Goal: Task Accomplishment & Management: Use online tool/utility

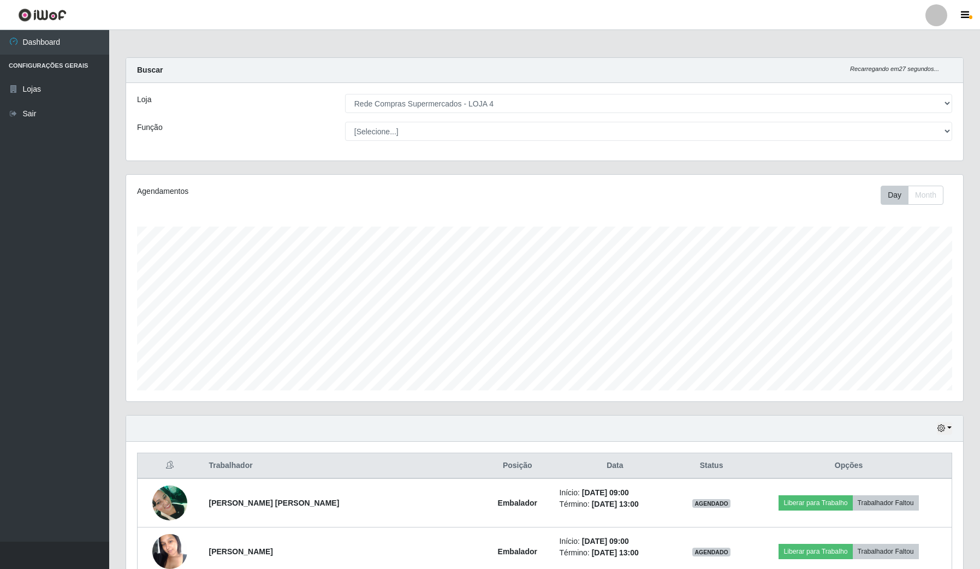
select select "159"
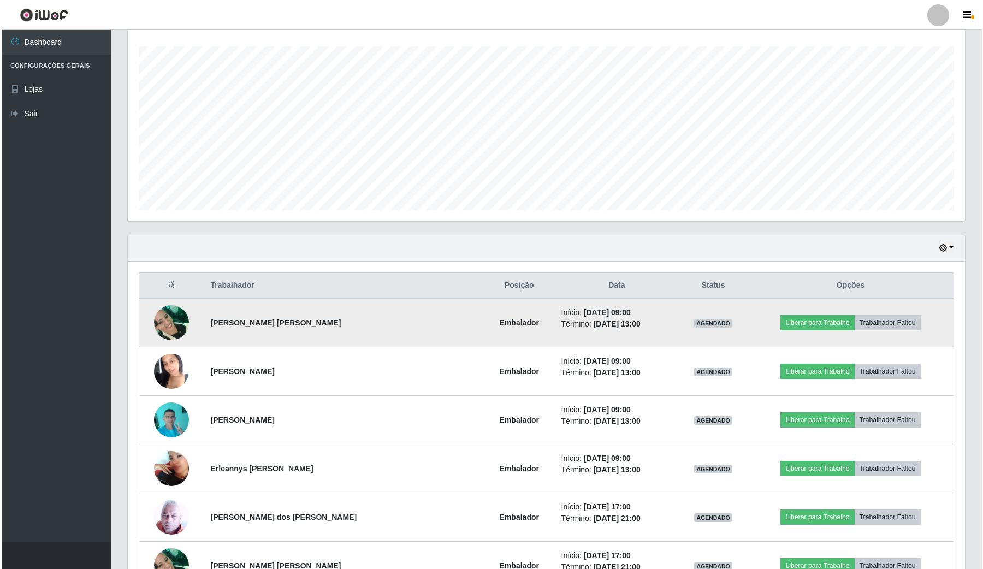
scroll to position [205, 0]
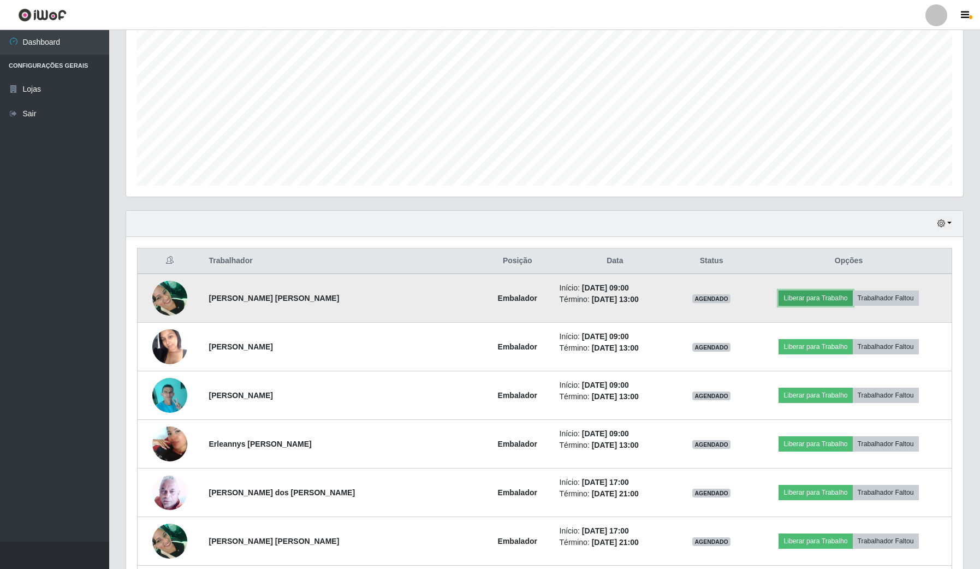
click at [799, 304] on button "Liberar para Trabalho" at bounding box center [816, 298] width 74 height 15
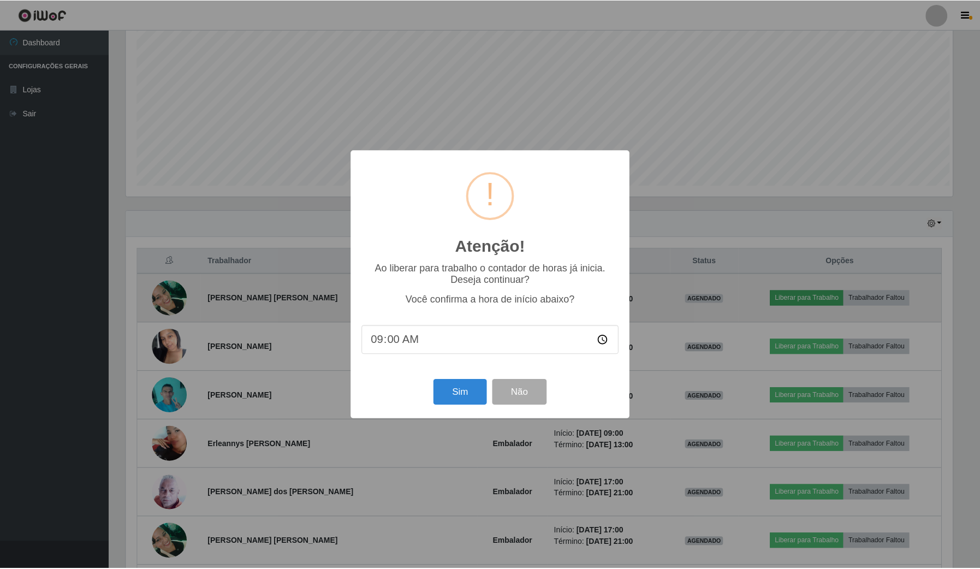
scroll to position [227, 829]
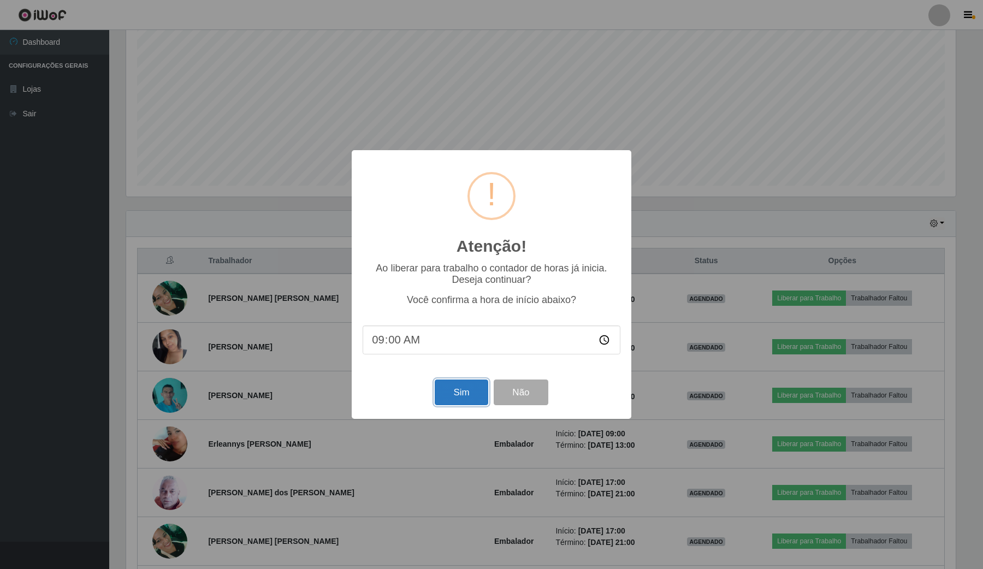
click at [470, 388] on button "Sim" at bounding box center [461, 393] width 53 height 26
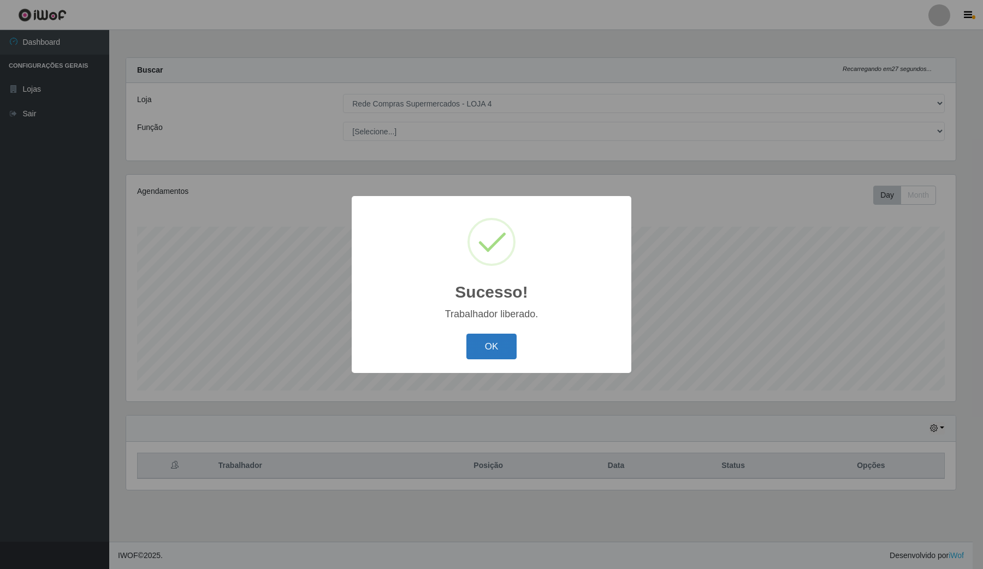
click at [477, 345] on button "OK" at bounding box center [491, 347] width 51 height 26
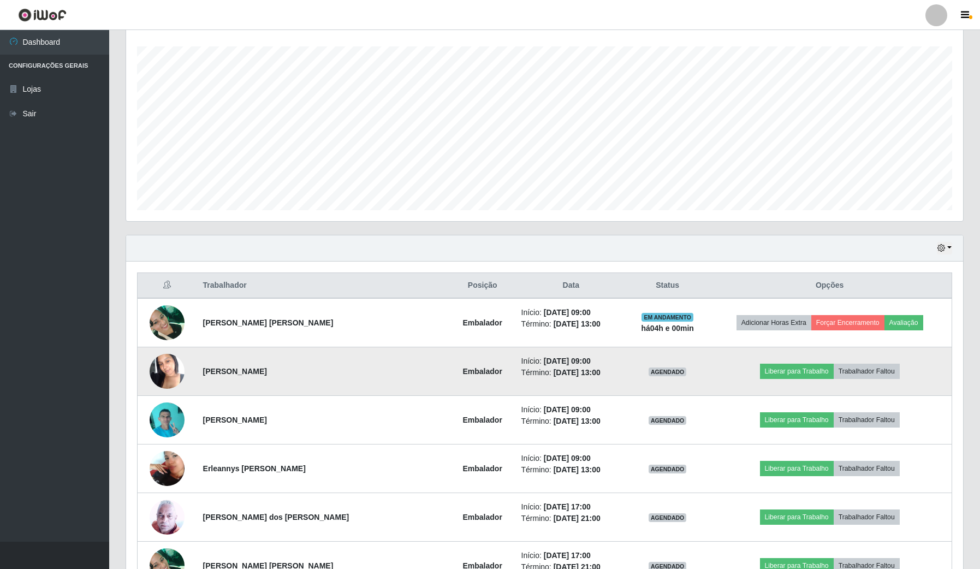
scroll to position [205, 0]
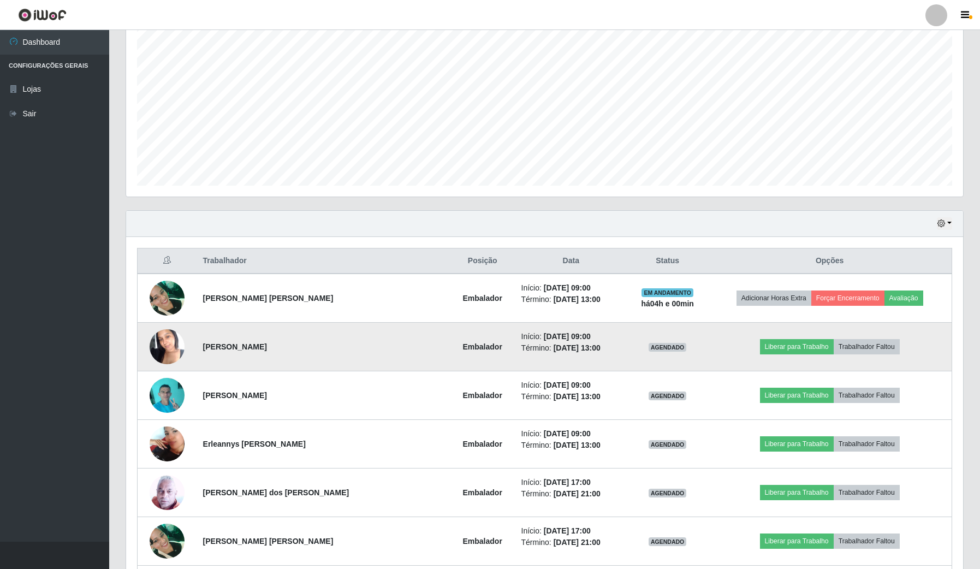
click at [178, 342] on img at bounding box center [167, 346] width 35 height 46
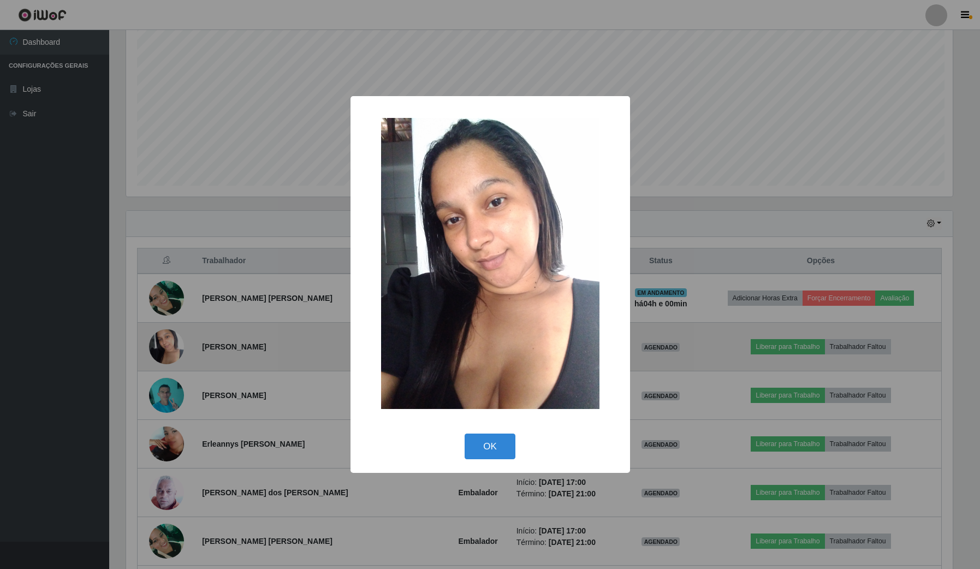
scroll to position [227, 829]
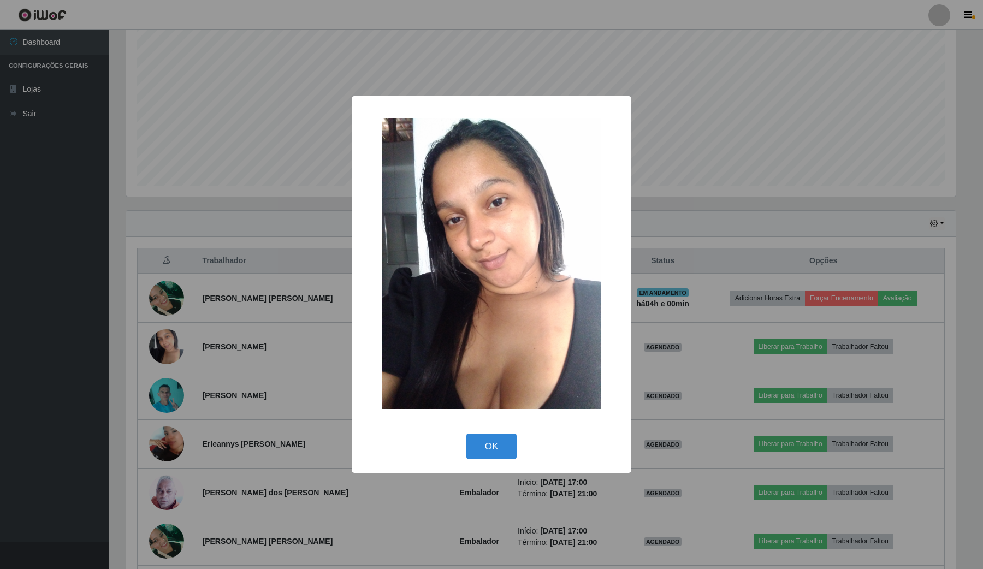
click at [231, 335] on div "× OK Cancel" at bounding box center [491, 284] width 983 height 569
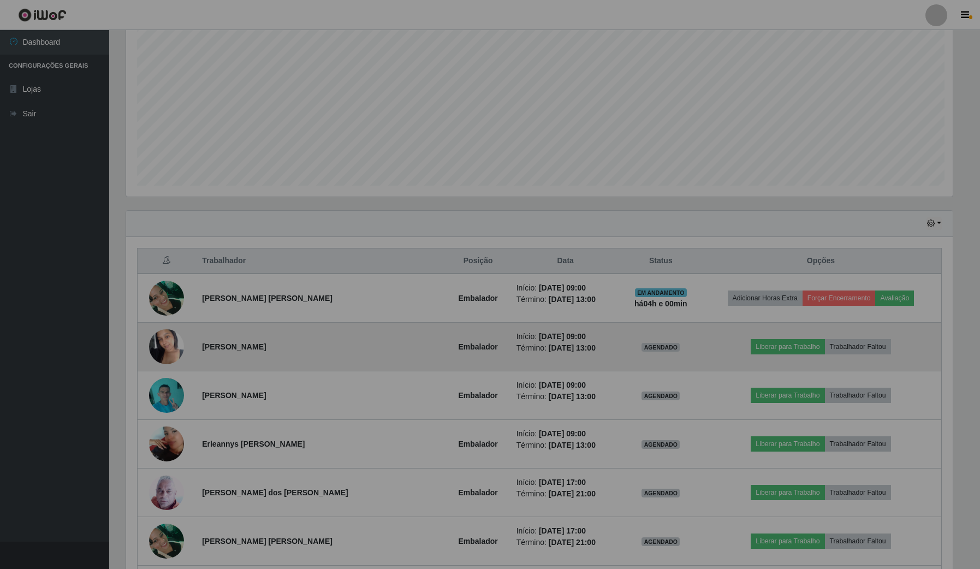
scroll to position [227, 837]
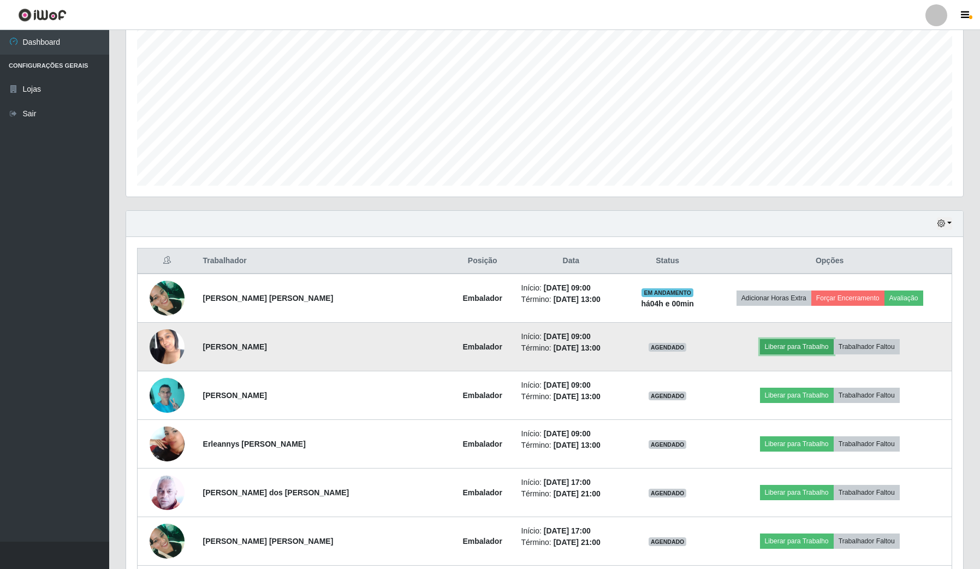
click at [809, 345] on button "Liberar para Trabalho" at bounding box center [797, 346] width 74 height 15
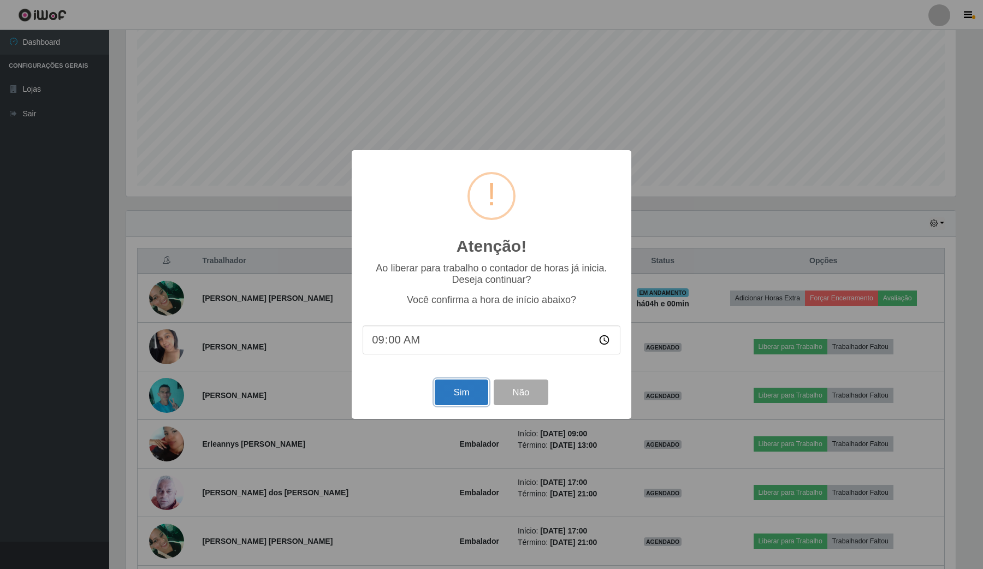
click at [441, 405] on button "Sim" at bounding box center [461, 393] width 53 height 26
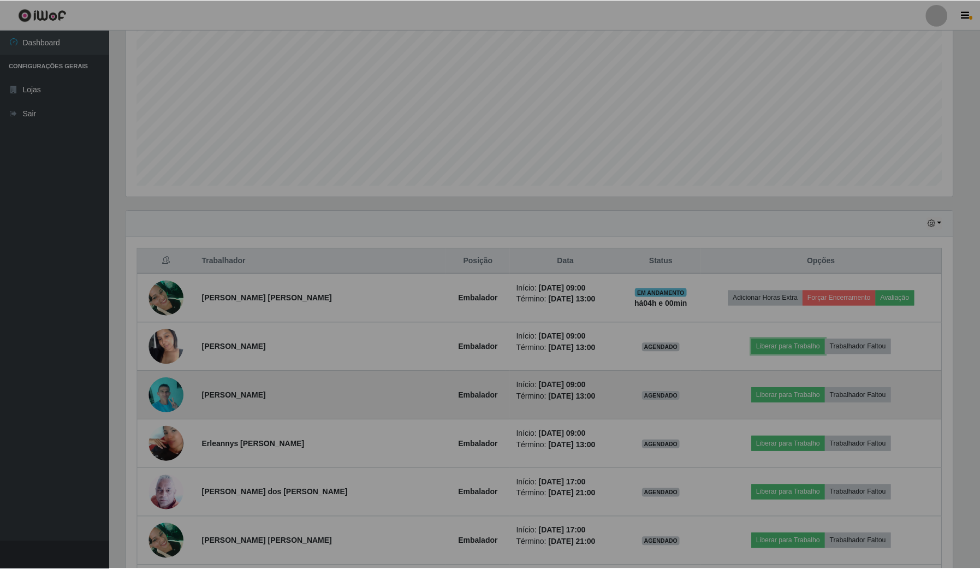
scroll to position [227, 837]
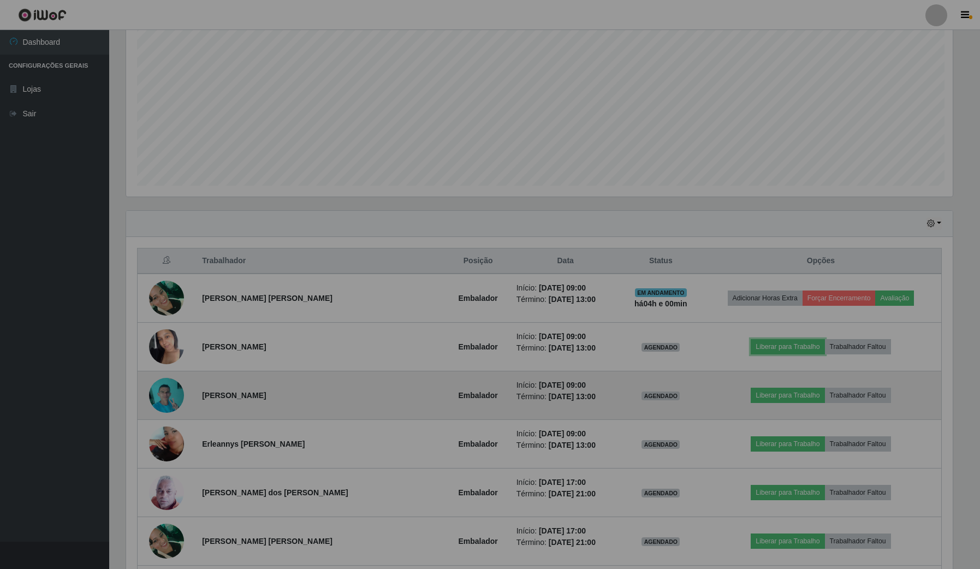
click at [455, 396] on td "Embalador" at bounding box center [478, 395] width 63 height 49
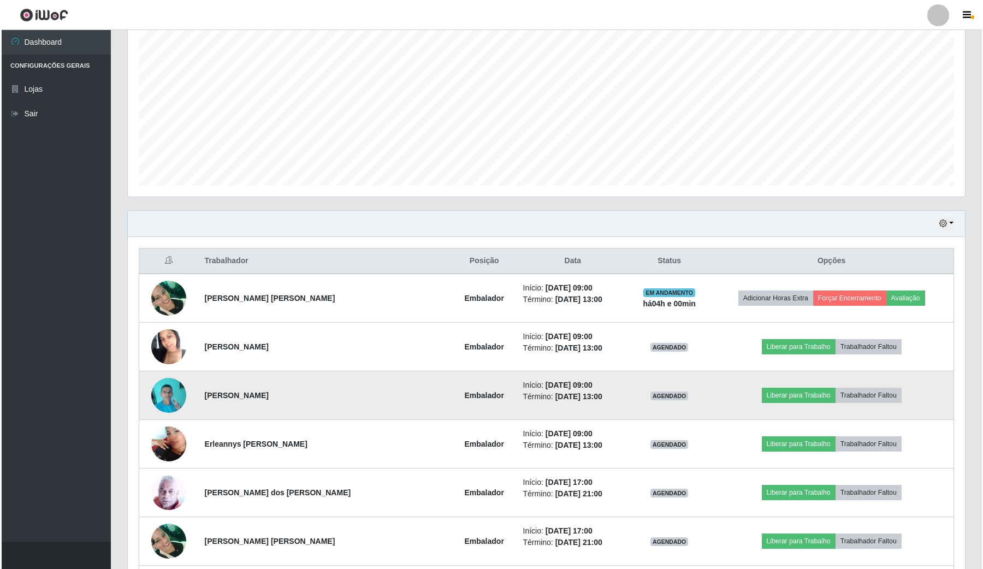
scroll to position [227, 829]
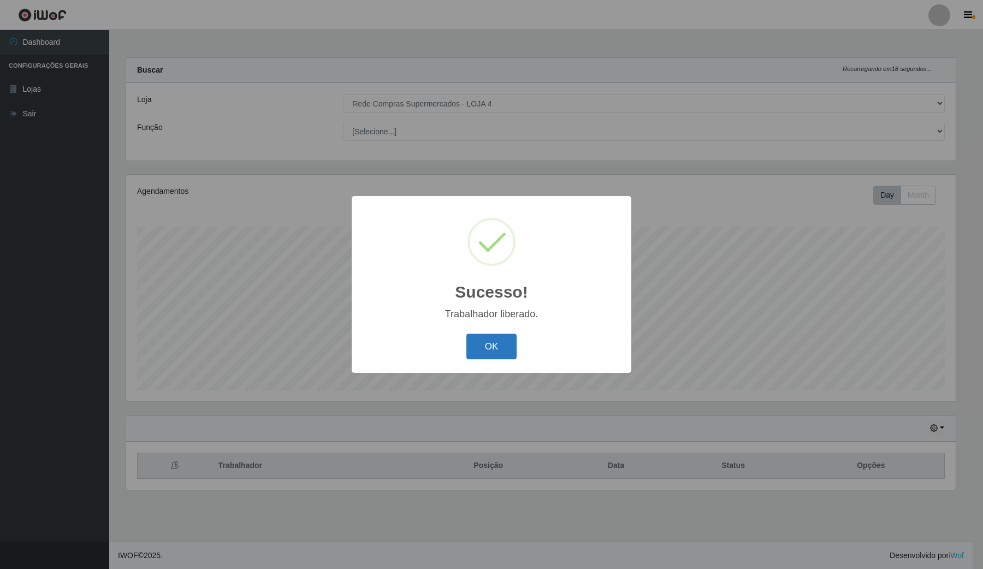
click at [485, 343] on button "OK" at bounding box center [491, 347] width 51 height 26
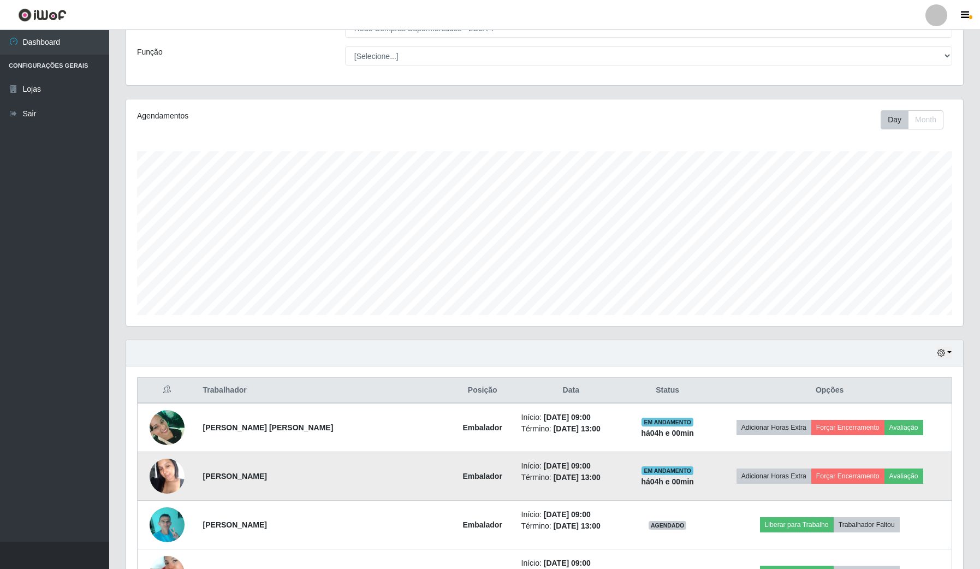
scroll to position [273, 0]
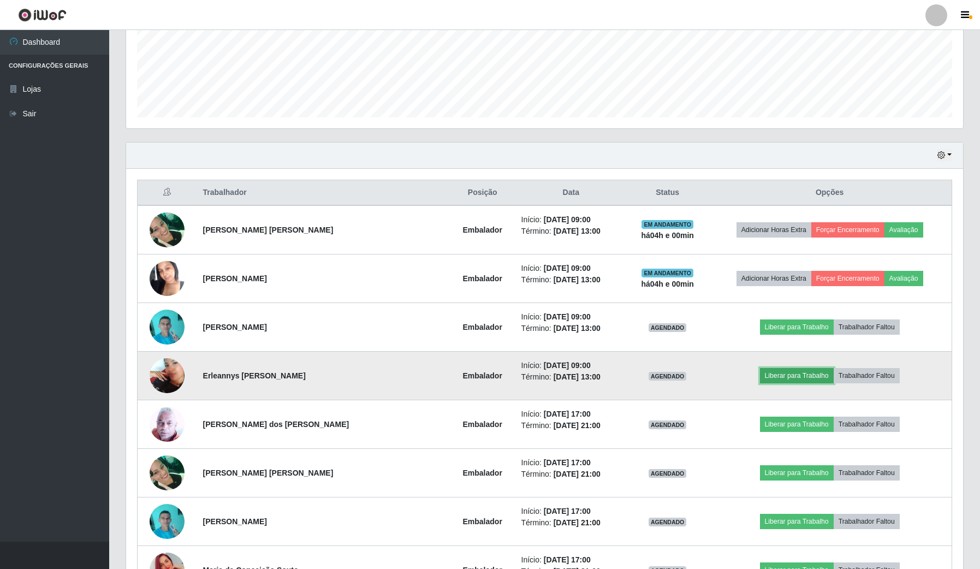
click at [791, 376] on button "Liberar para Trabalho" at bounding box center [797, 375] width 74 height 15
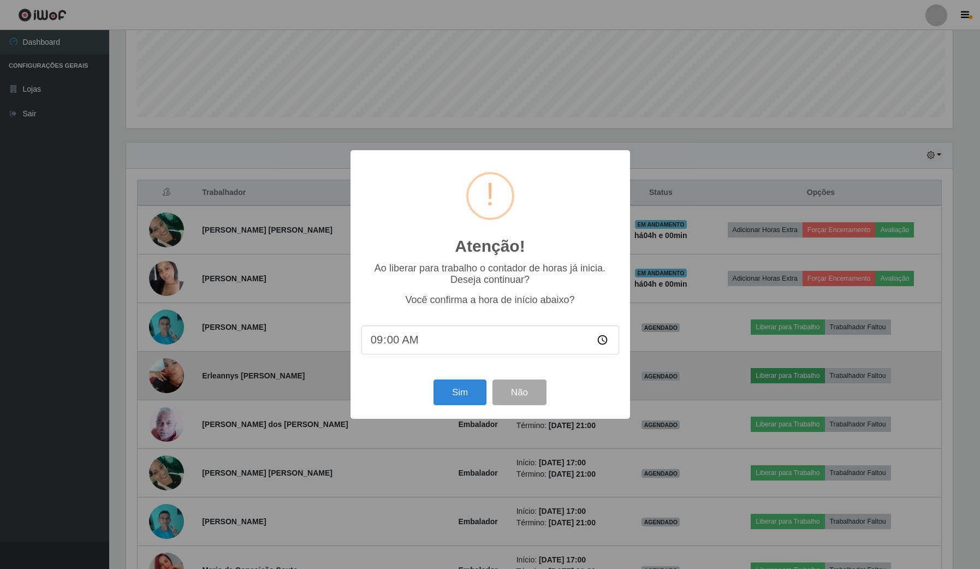
scroll to position [0, 0]
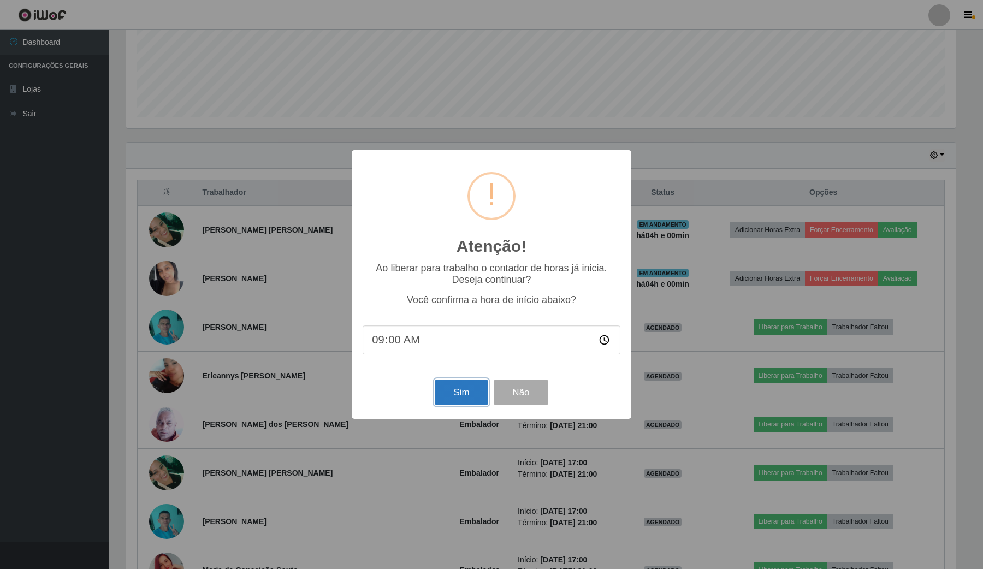
click at [467, 399] on button "Sim" at bounding box center [461, 393] width 53 height 26
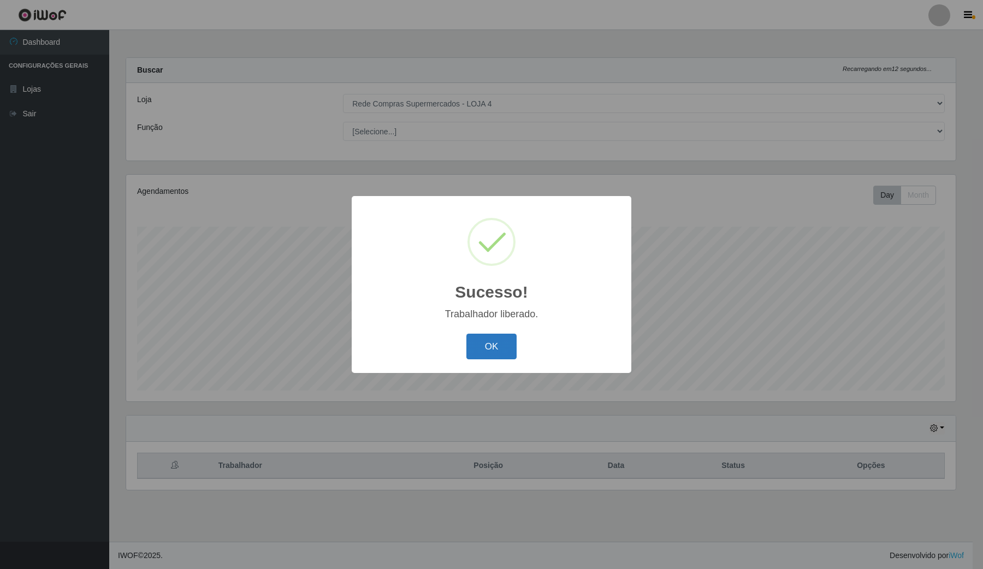
click at [496, 350] on button "OK" at bounding box center [491, 347] width 51 height 26
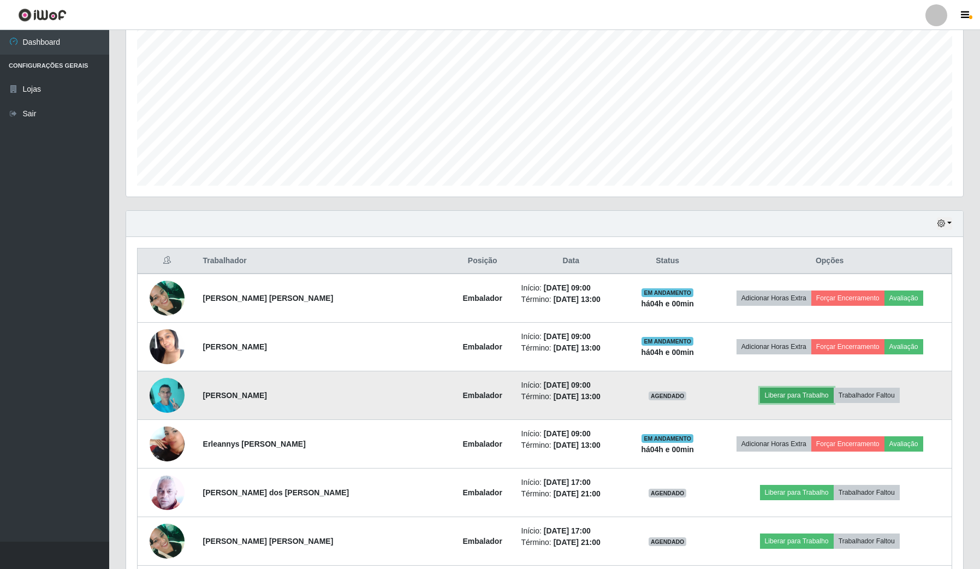
click at [793, 396] on button "Liberar para Trabalho" at bounding box center [797, 395] width 74 height 15
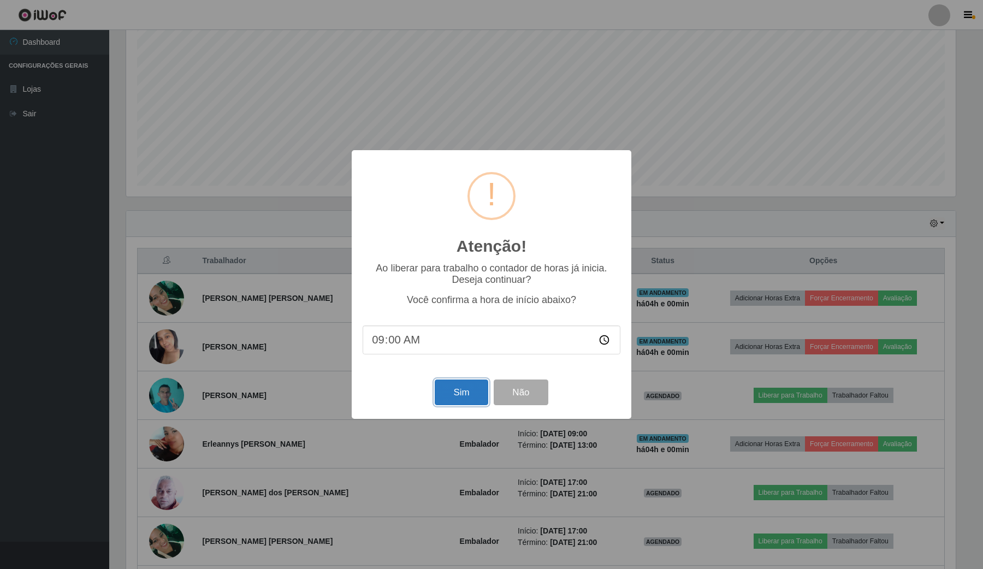
click at [457, 392] on button "Sim" at bounding box center [461, 393] width 53 height 26
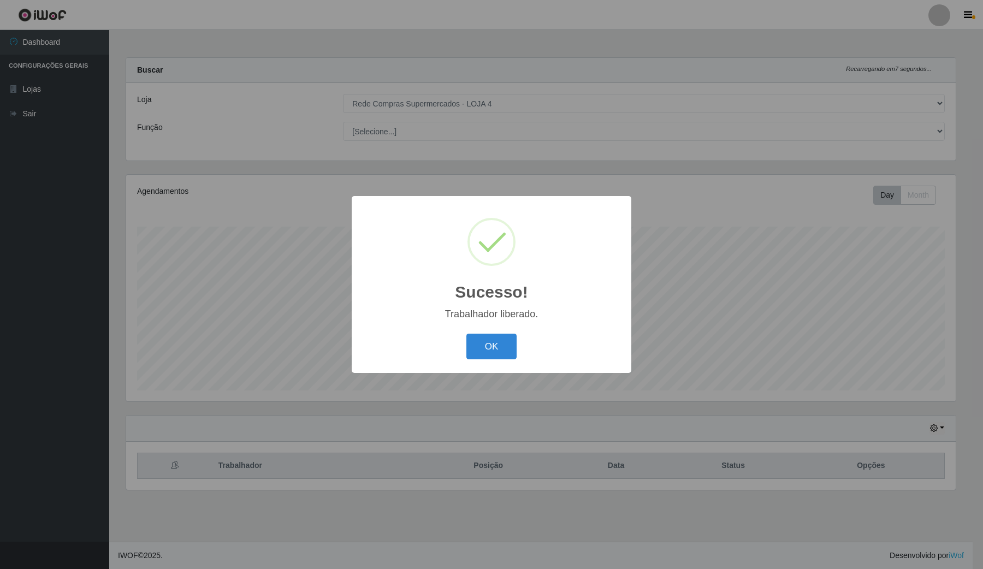
click at [465, 361] on div "OK Cancel" at bounding box center [492, 346] width 258 height 31
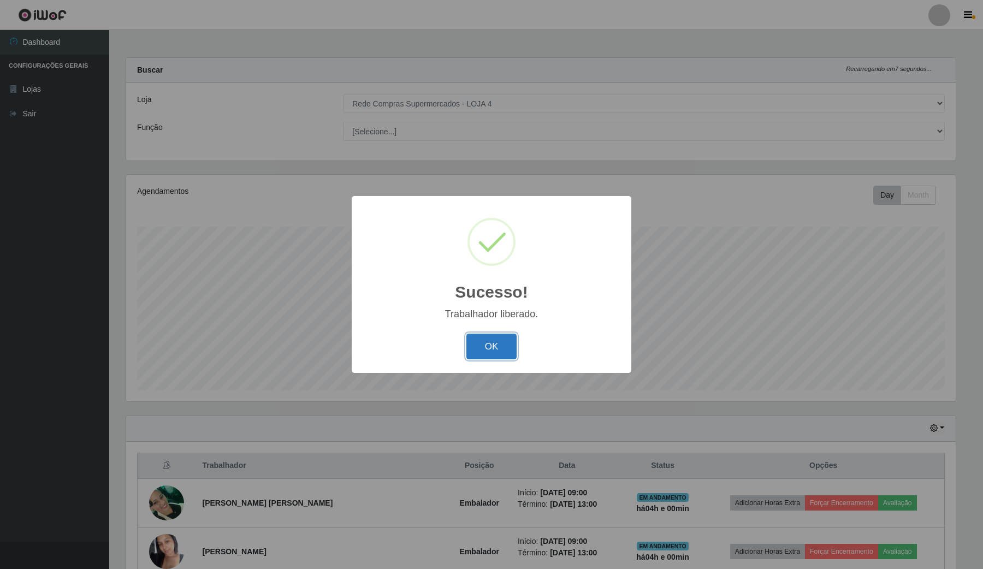
click at [498, 359] on button "OK" at bounding box center [491, 347] width 51 height 26
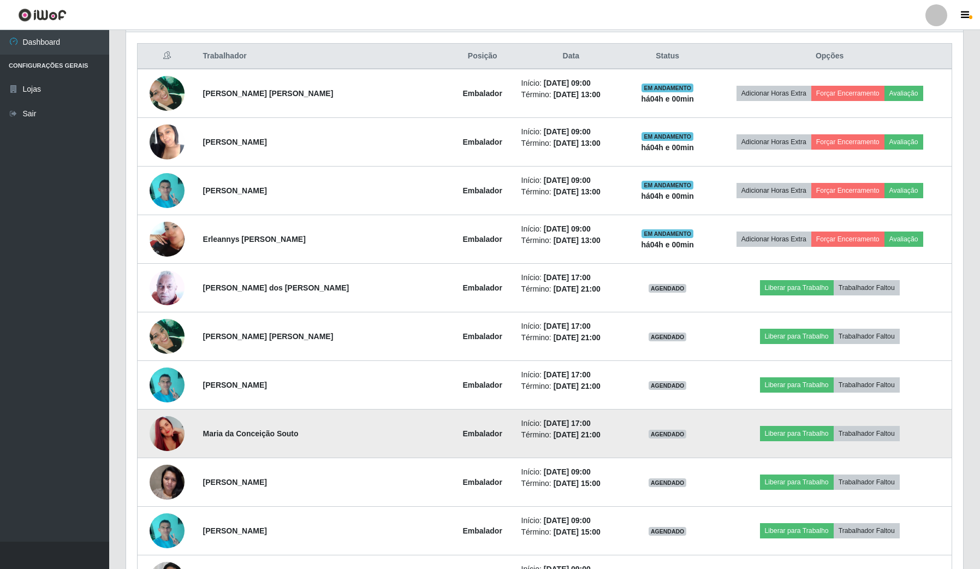
click at [177, 440] on img at bounding box center [167, 433] width 35 height 62
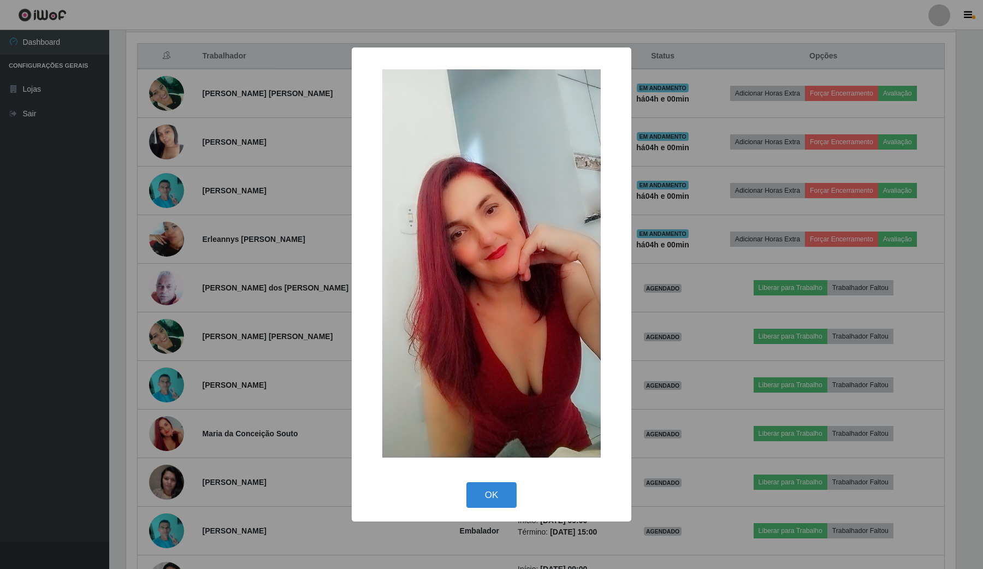
click at [159, 432] on div "× OK Cancel" at bounding box center [491, 284] width 983 height 569
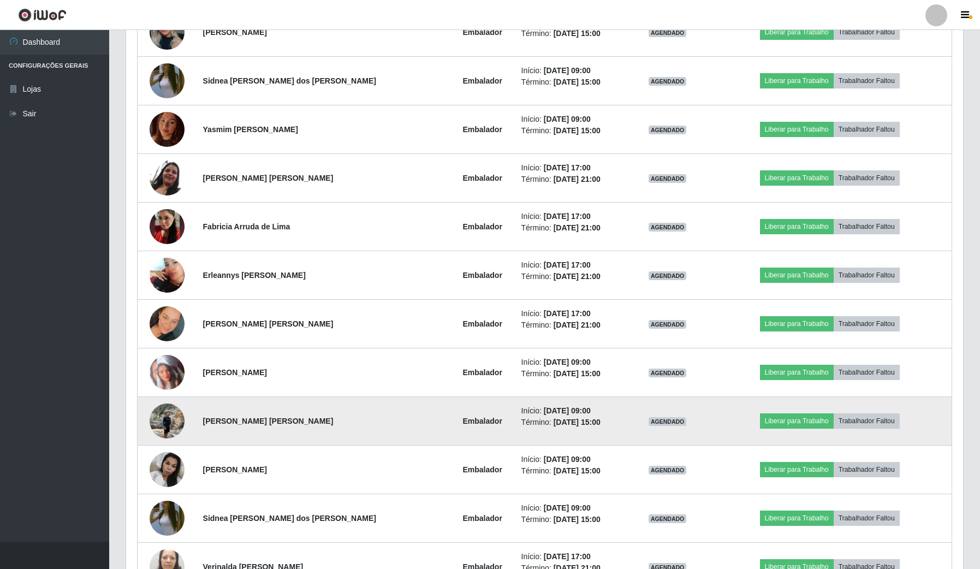
click at [171, 432] on img at bounding box center [167, 421] width 35 height 46
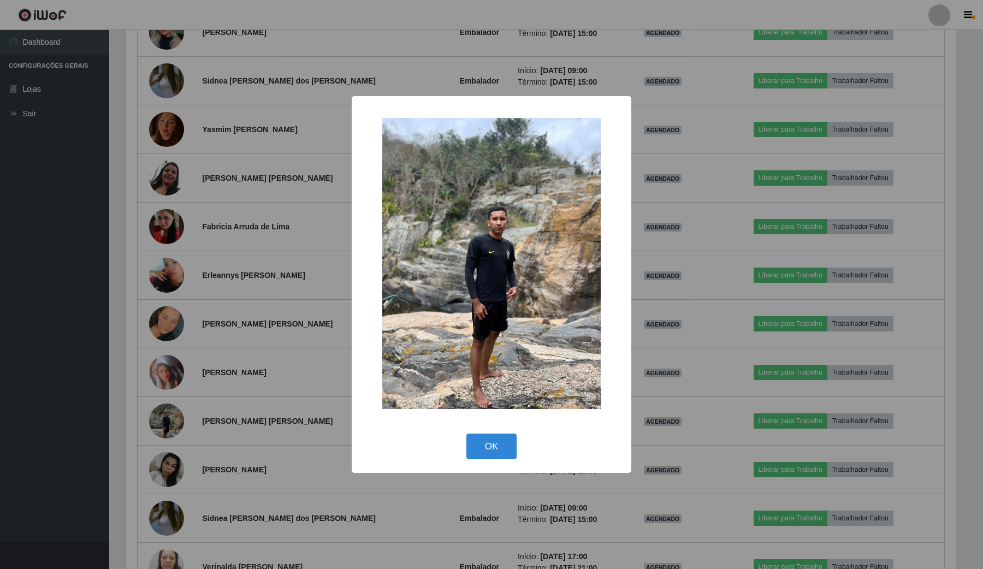
click at [246, 319] on div "× OK Cancel" at bounding box center [491, 284] width 983 height 569
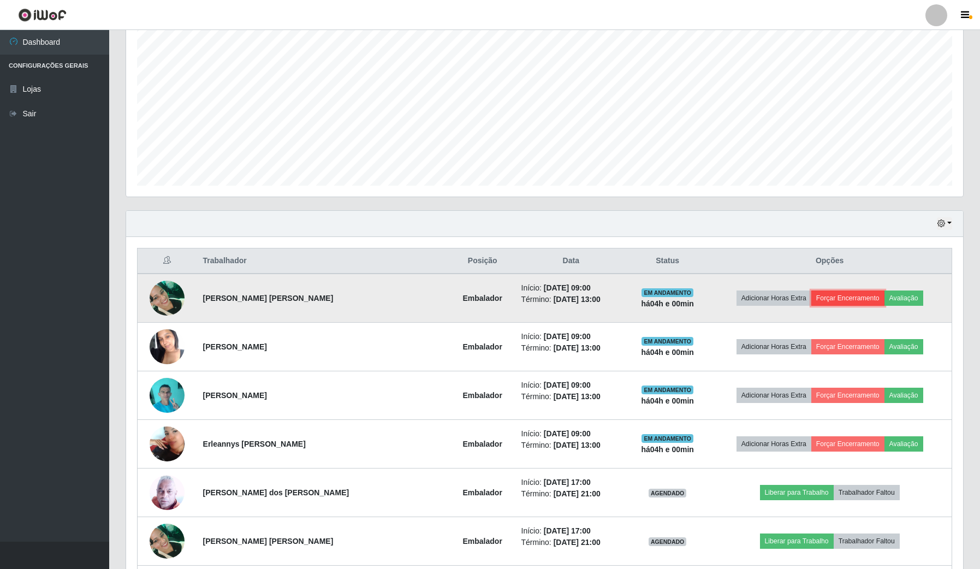
click at [845, 298] on button "Forçar Encerramento" at bounding box center [847, 298] width 73 height 15
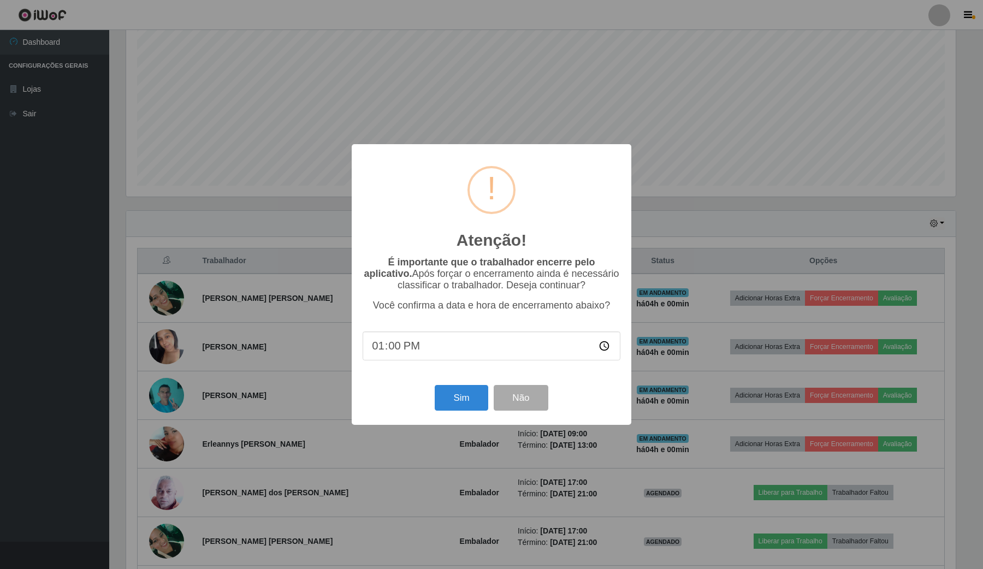
click at [463, 413] on div "Sim Não" at bounding box center [492, 397] width 258 height 31
click at [475, 406] on button "Sim" at bounding box center [461, 398] width 53 height 26
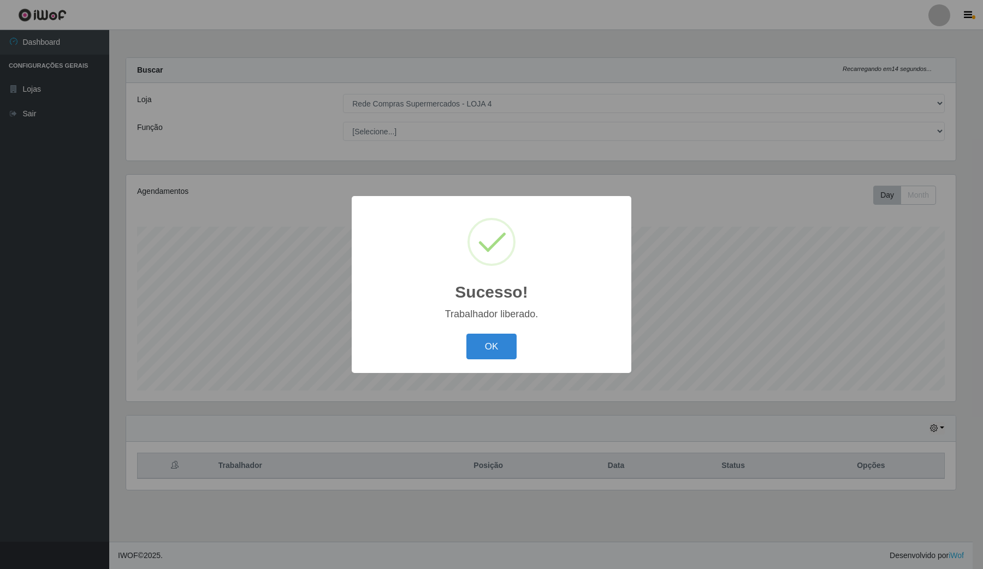
click at [490, 340] on button "OK" at bounding box center [491, 347] width 51 height 26
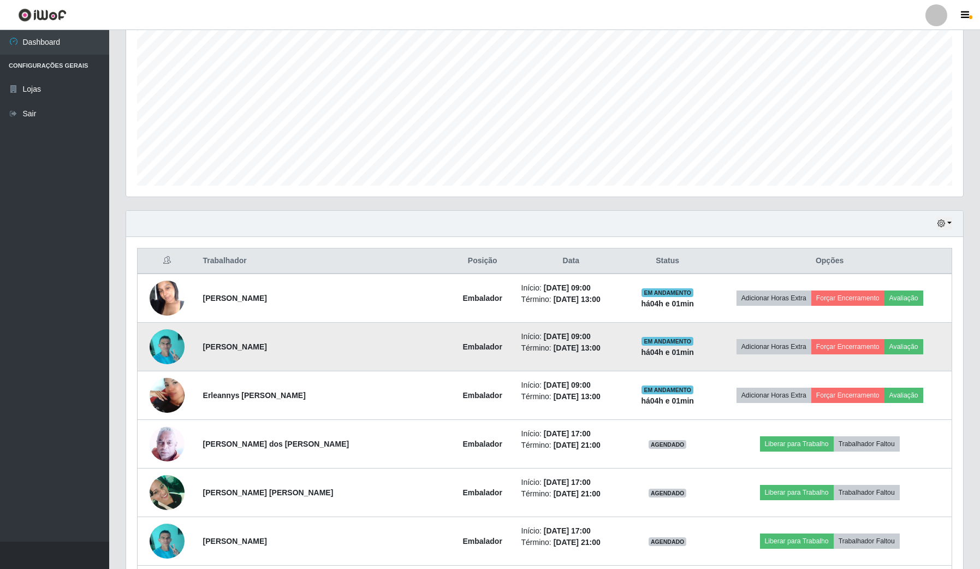
click at [834, 339] on td "Adicionar Horas Extra Forçar Encerramento Avaliação" at bounding box center [830, 347] width 244 height 49
click at [834, 342] on button "Forçar Encerramento" at bounding box center [847, 346] width 73 height 15
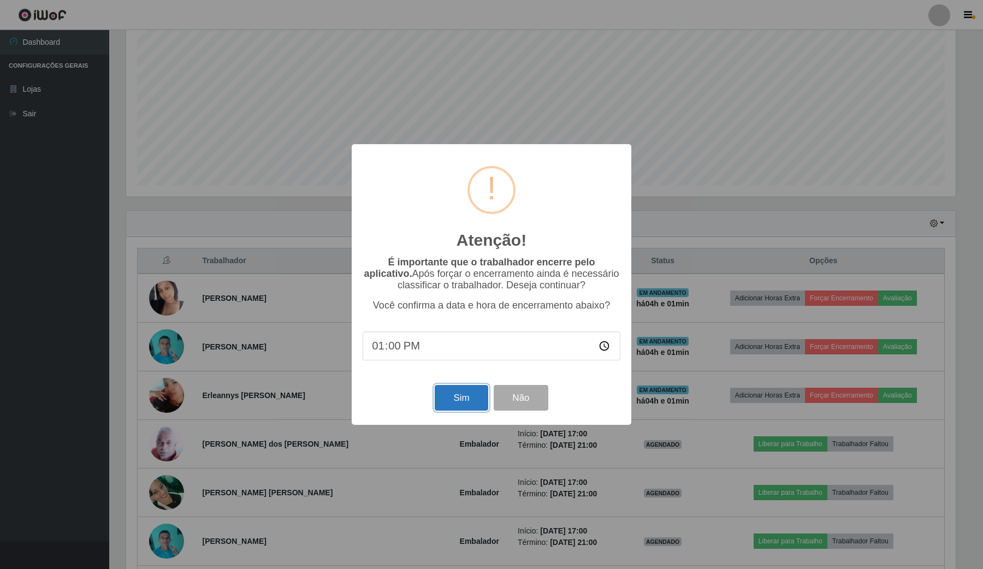
click at [470, 392] on button "Sim" at bounding box center [461, 398] width 53 height 26
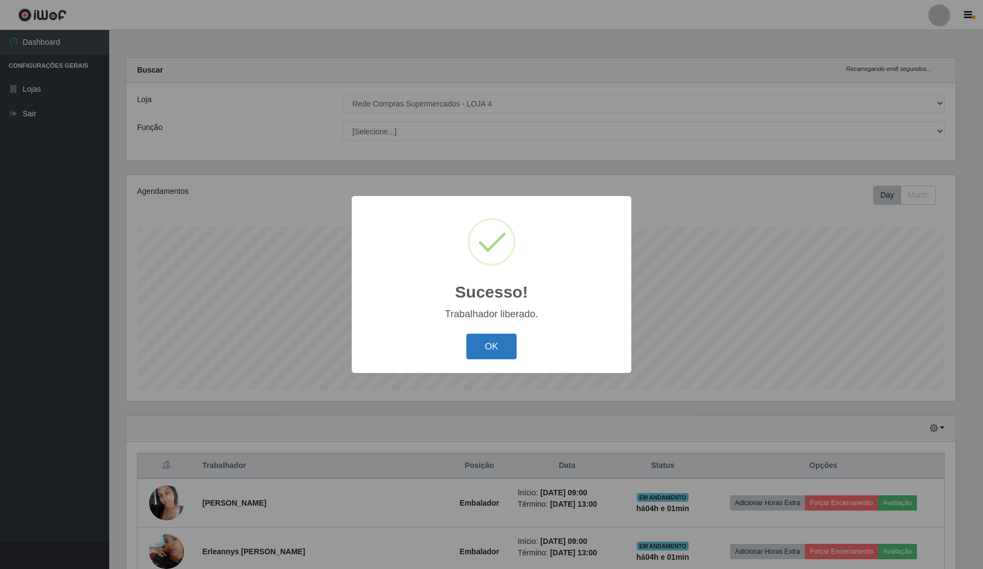
click at [501, 340] on button "OK" at bounding box center [491, 347] width 51 height 26
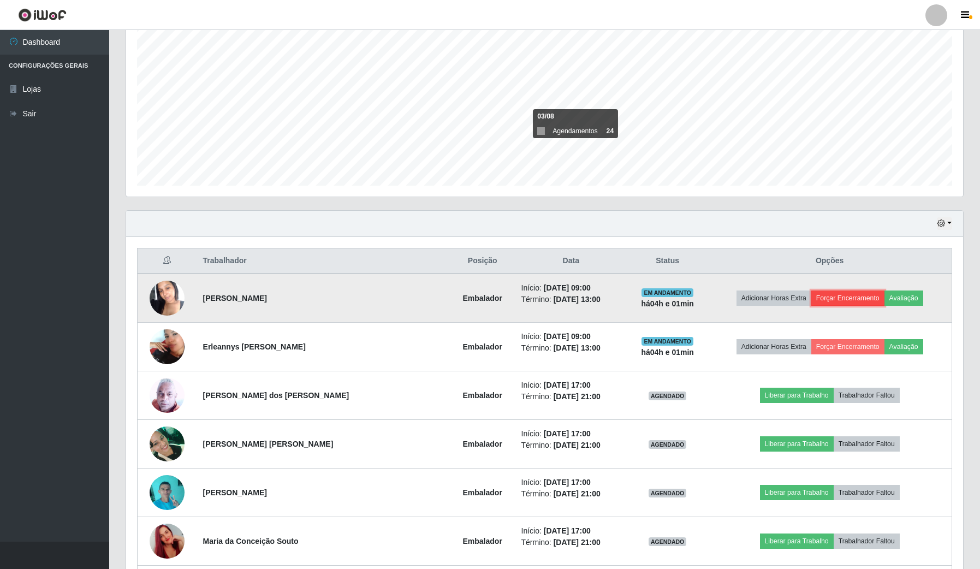
click at [840, 296] on button "Forçar Encerramento" at bounding box center [847, 298] width 73 height 15
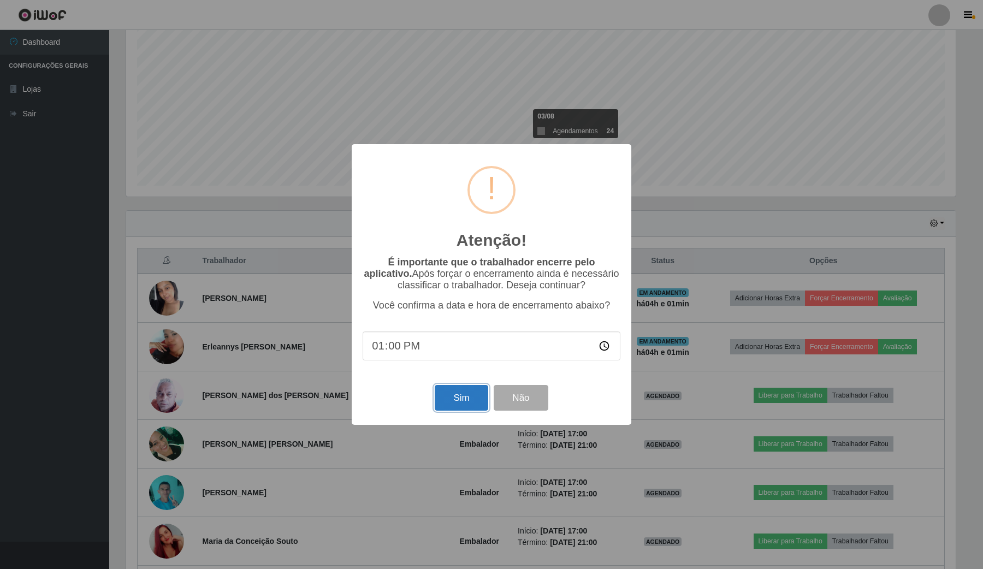
click at [479, 399] on button "Sim" at bounding box center [461, 398] width 53 height 26
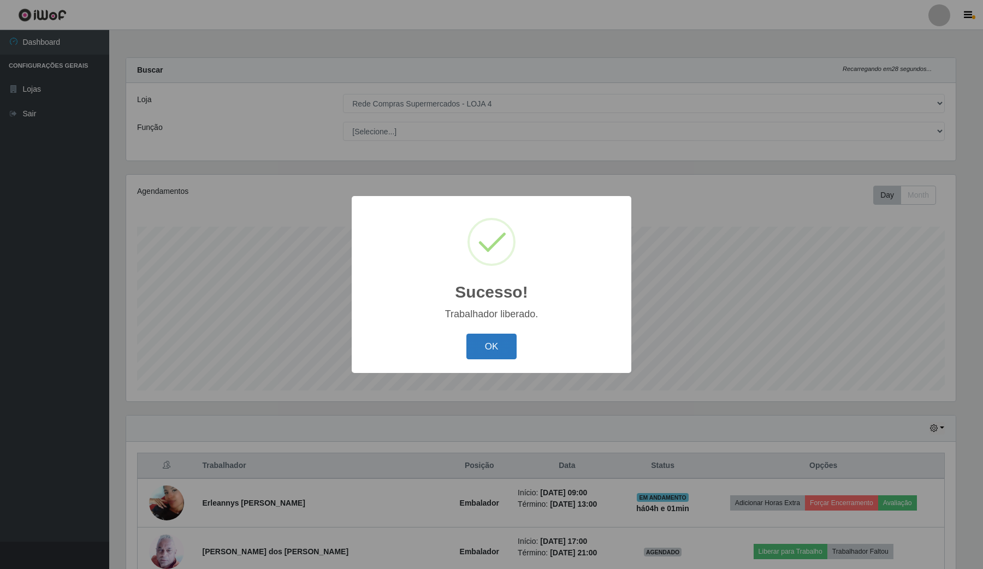
click at [485, 347] on button "OK" at bounding box center [491, 347] width 51 height 26
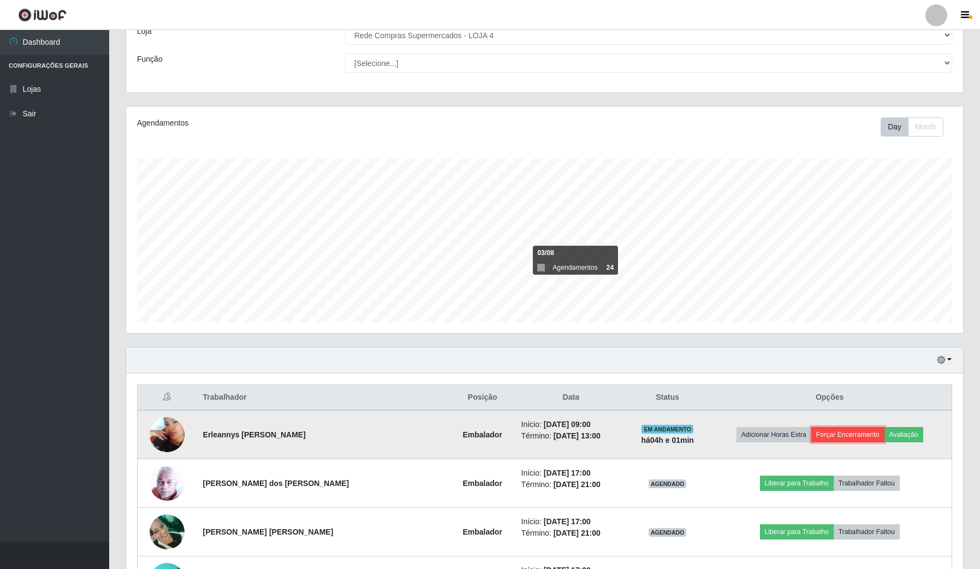
click at [823, 433] on button "Forçar Encerramento" at bounding box center [847, 434] width 73 height 15
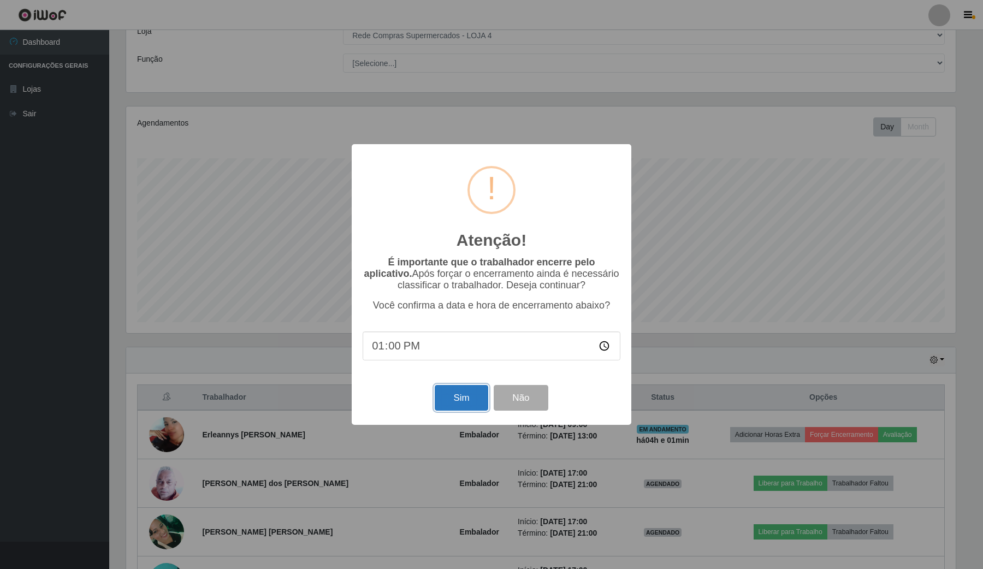
click at [455, 399] on button "Sim" at bounding box center [461, 398] width 53 height 26
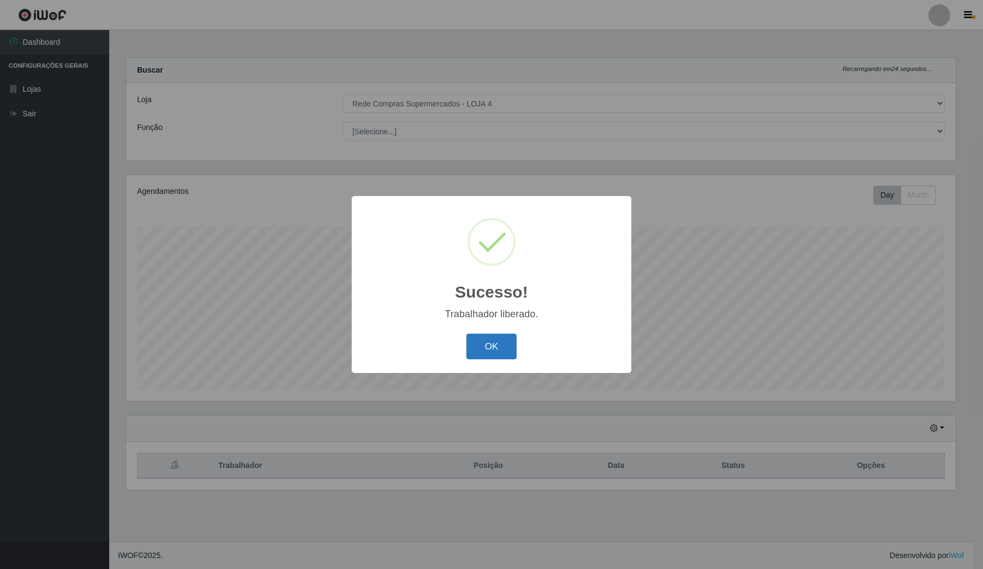
click at [487, 337] on button "OK" at bounding box center [491, 347] width 51 height 26
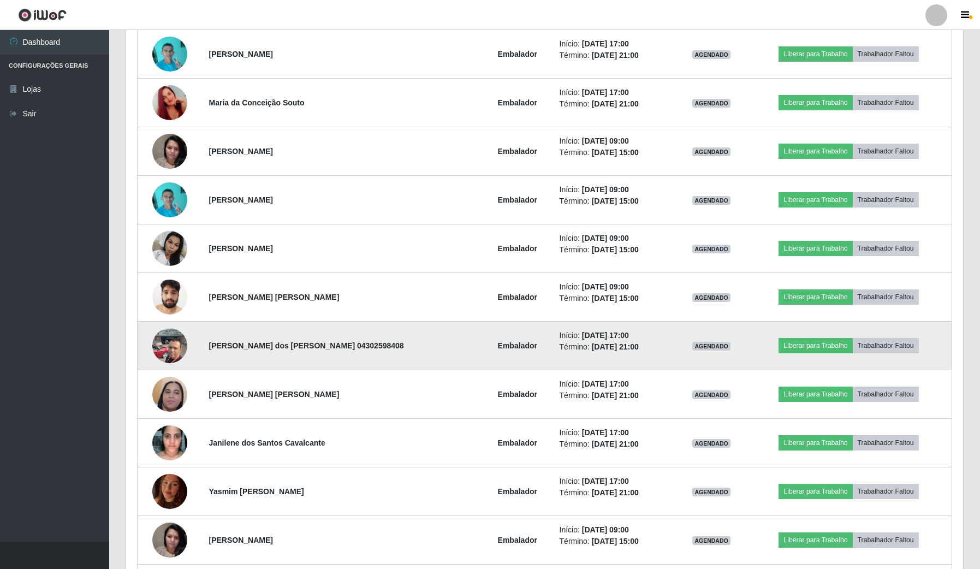
click at [164, 348] on img at bounding box center [169, 345] width 35 height 46
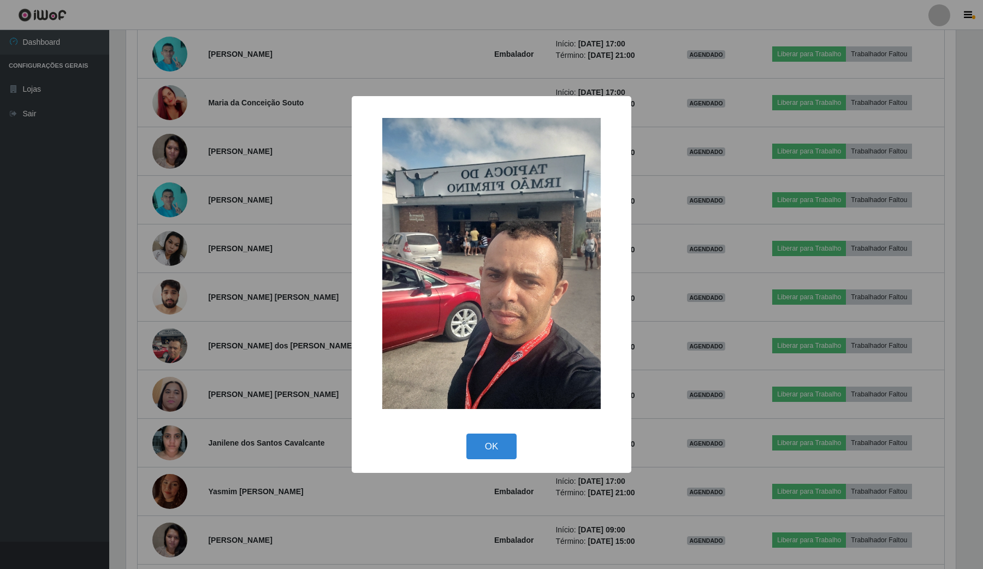
click at [211, 346] on div "× OK Cancel" at bounding box center [491, 284] width 983 height 569
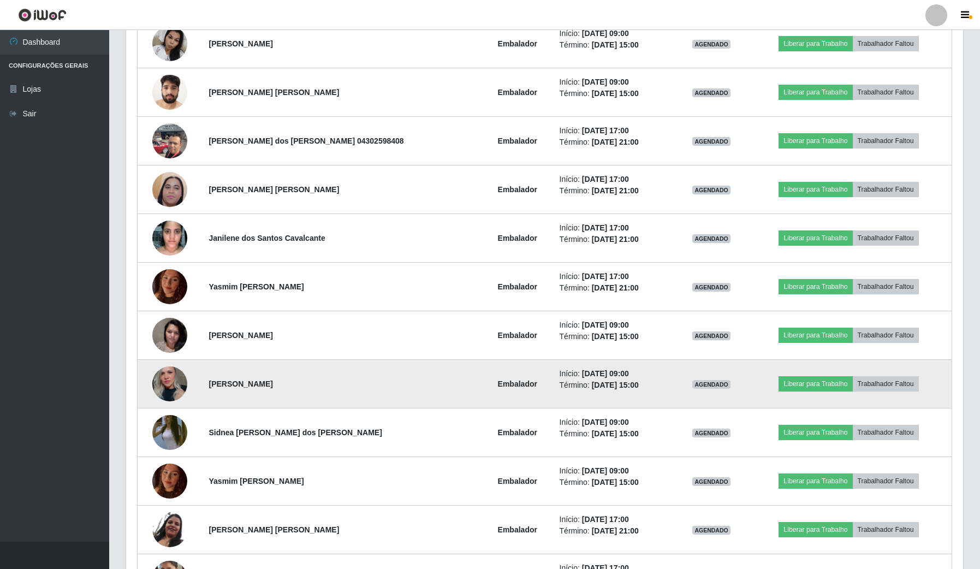
click at [176, 389] on img at bounding box center [169, 384] width 35 height 52
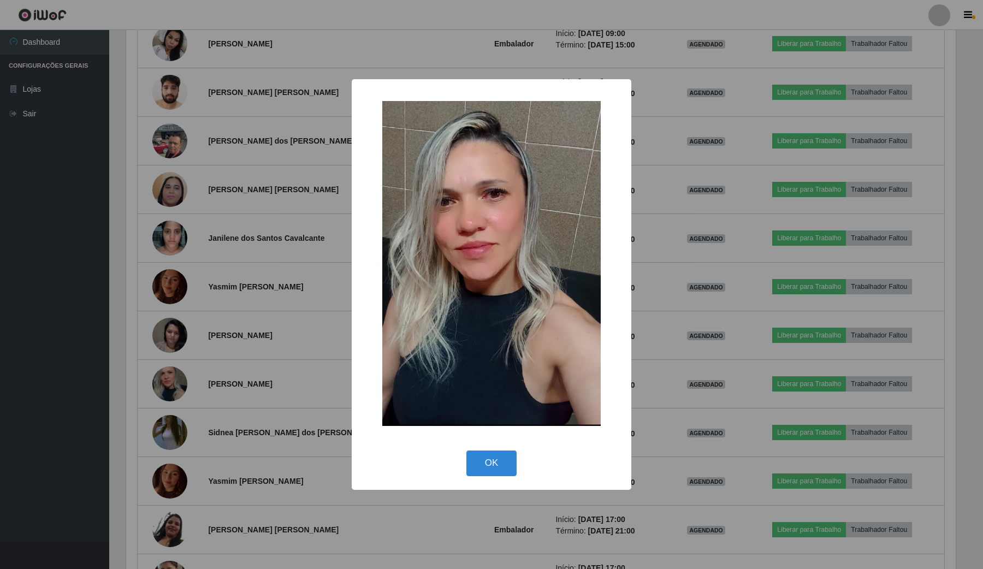
click at [179, 370] on div "× OK Cancel" at bounding box center [491, 284] width 983 height 569
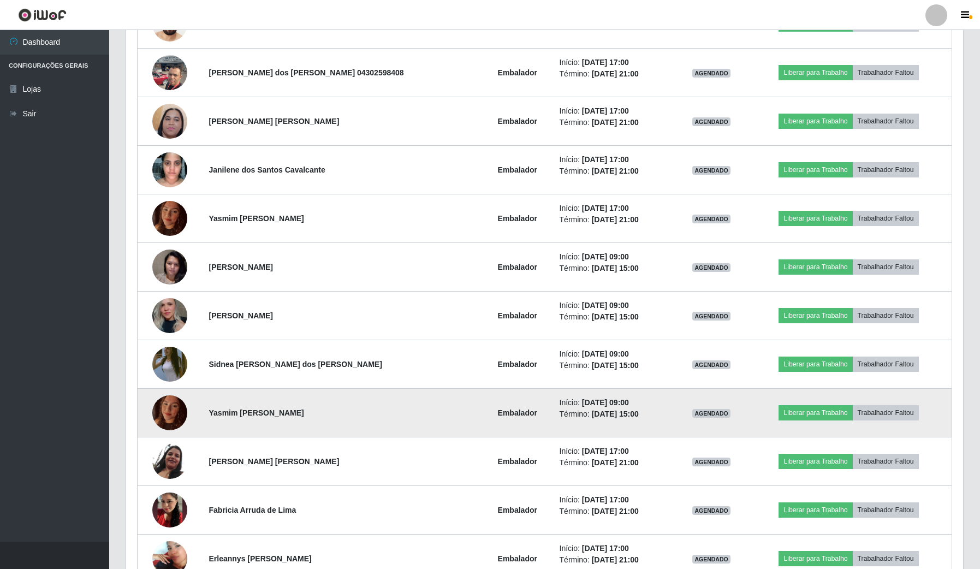
click at [178, 410] on img at bounding box center [169, 412] width 35 height 46
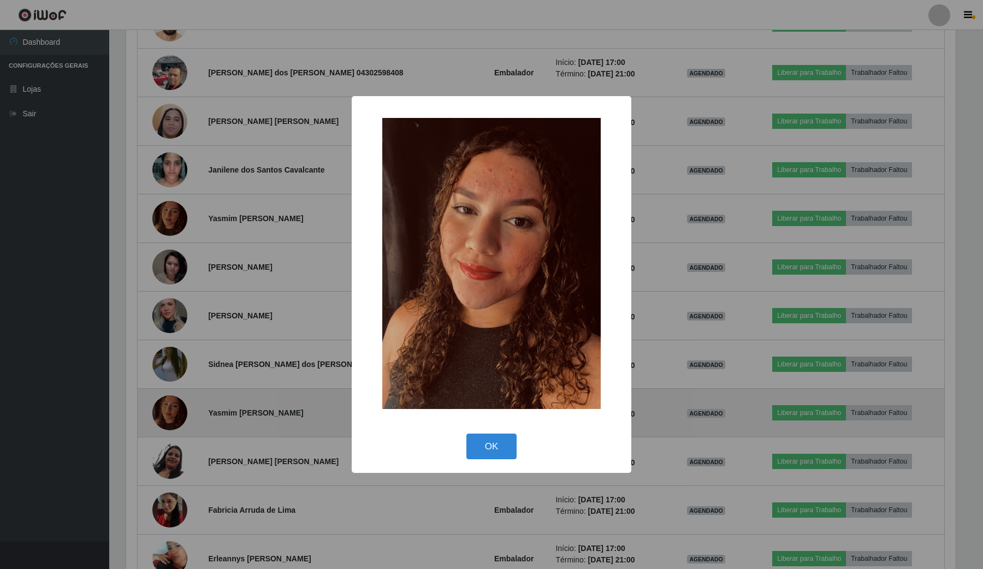
click at [178, 410] on div "× OK Cancel" at bounding box center [491, 284] width 983 height 569
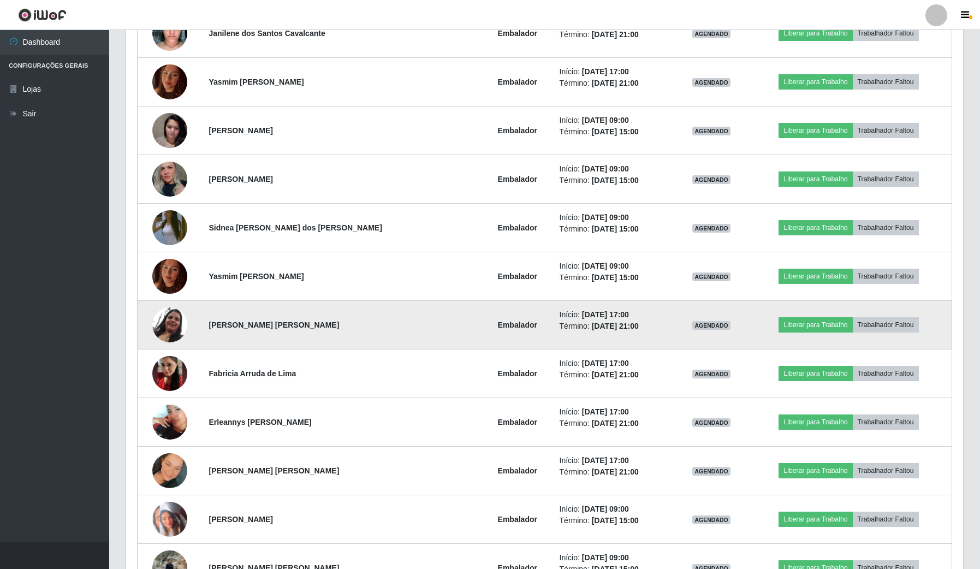
click at [175, 317] on img at bounding box center [169, 324] width 35 height 35
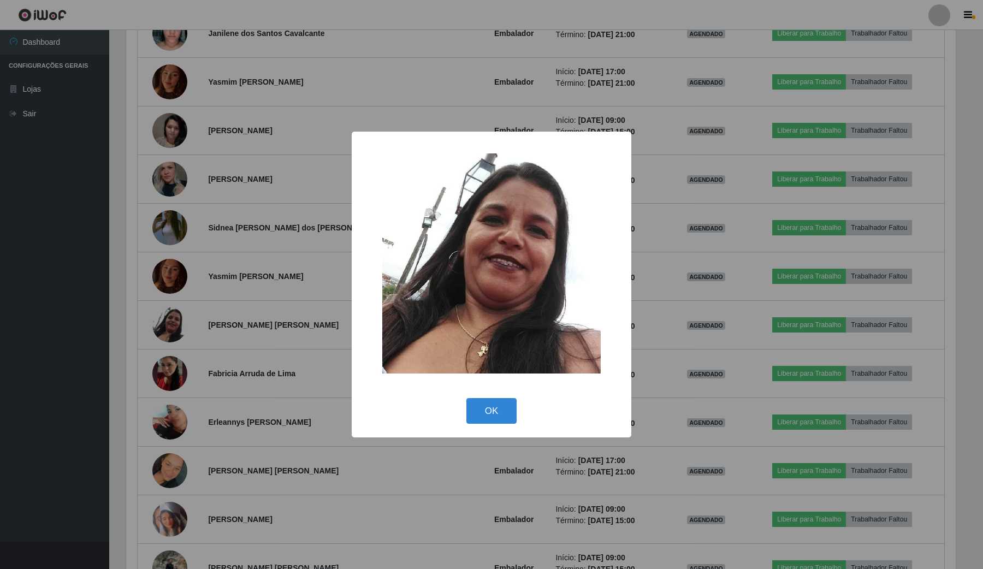
click at [235, 323] on div "× OK Cancel" at bounding box center [491, 284] width 983 height 569
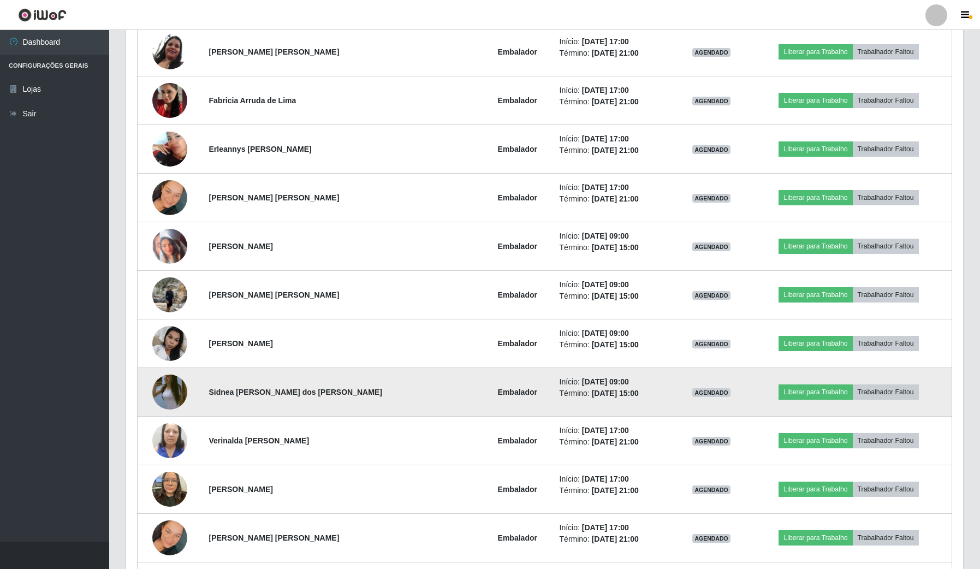
click at [158, 399] on img at bounding box center [169, 392] width 35 height 62
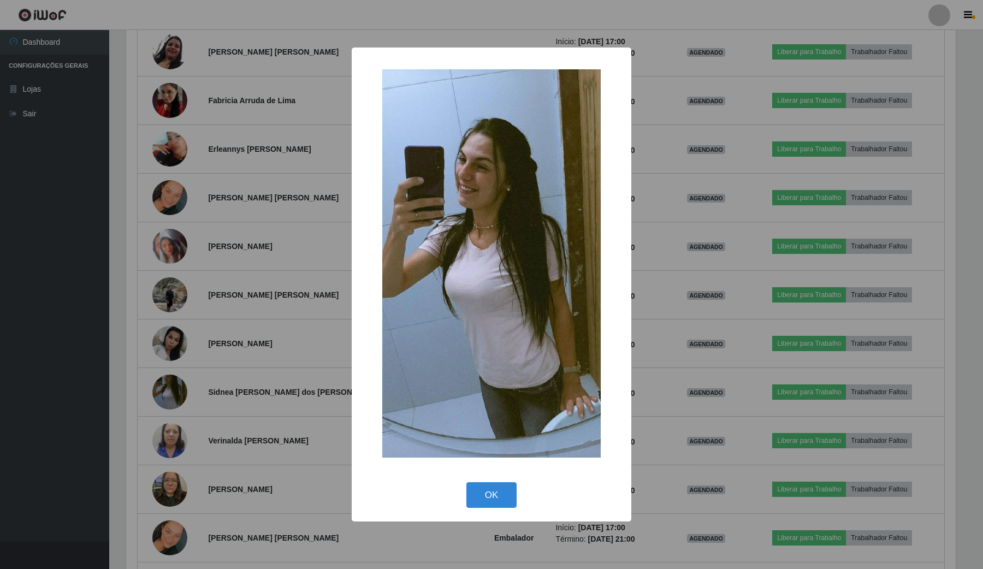
click at [224, 388] on div "× OK Cancel" at bounding box center [491, 284] width 983 height 569
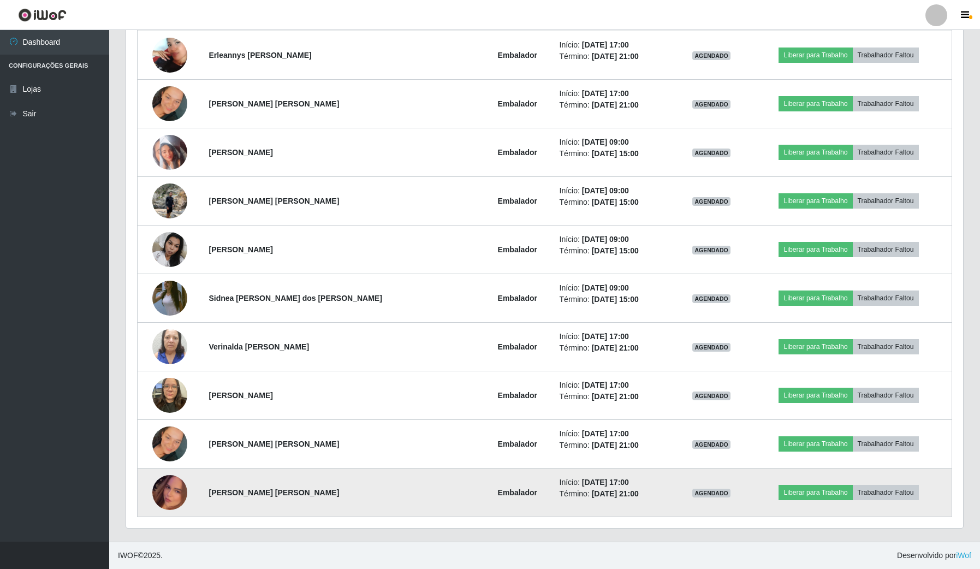
click at [183, 487] on img at bounding box center [169, 492] width 35 height 62
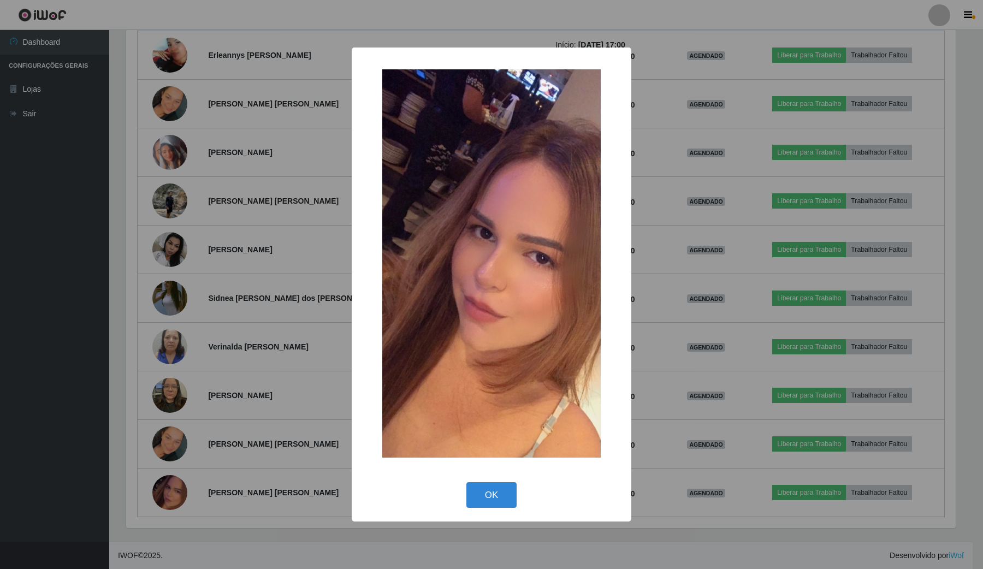
click at [238, 410] on div "× OK Cancel" at bounding box center [491, 284] width 983 height 569
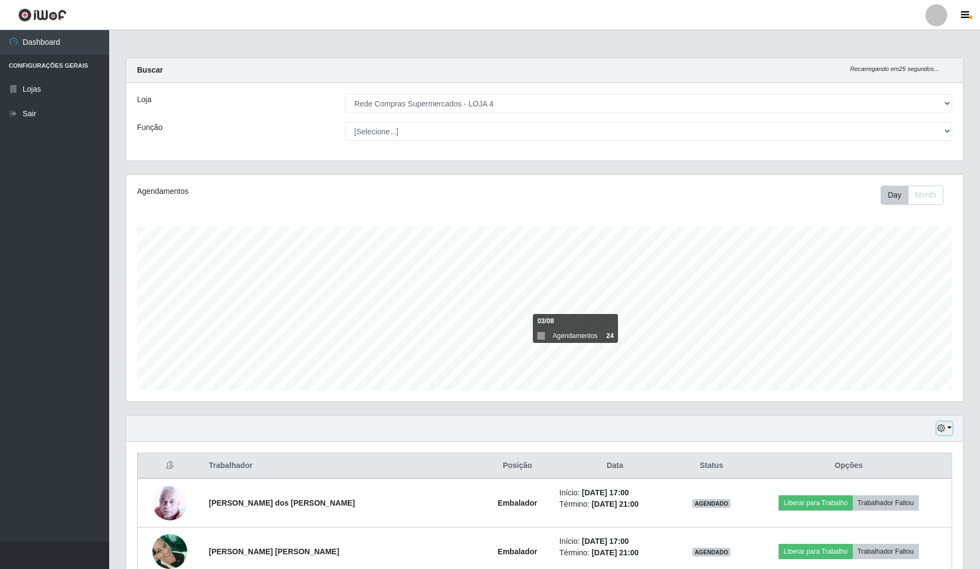
click at [943, 434] on button "button" at bounding box center [944, 428] width 15 height 13
click at [902, 444] on button "Hoje" at bounding box center [908, 448] width 86 height 23
